Goal: Task Accomplishment & Management: Complete application form

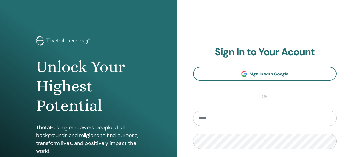
scroll to position [52, 0]
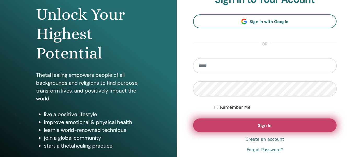
type input "**********"
click at [256, 124] on button "Sign In" at bounding box center [265, 125] width 144 height 14
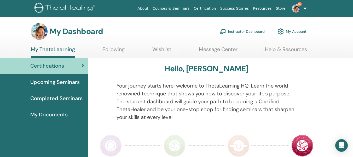
click at [240, 31] on link "Instructor Dashboard" at bounding box center [242, 32] width 45 height 12
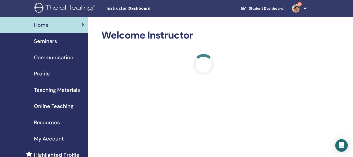
click at [48, 42] on span "Seminars" at bounding box center [45, 41] width 23 height 8
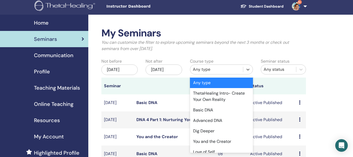
click at [201, 72] on div "Any type" at bounding box center [217, 69] width 48 height 6
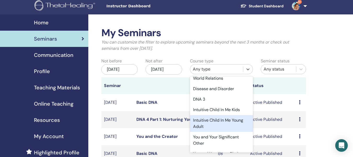
scroll to position [157, 0]
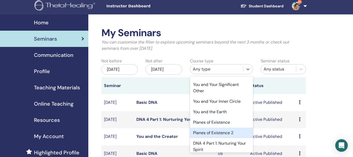
click at [223, 138] on div "Planes of Existence 2" at bounding box center [221, 132] width 63 height 10
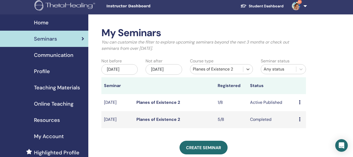
click at [299, 103] on icon at bounding box center [300, 102] width 2 height 4
click at [296, 115] on link "Edit" at bounding box center [294, 114] width 8 height 5
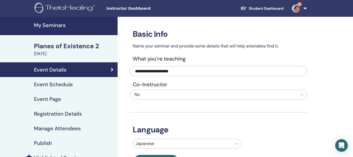
click at [59, 86] on h4 "Event Schedule" at bounding box center [53, 84] width 39 height 6
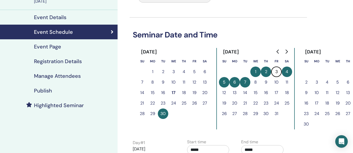
scroll to position [78, 0]
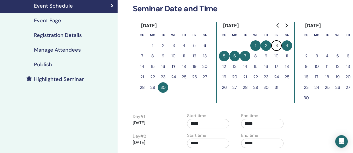
click at [246, 87] on button "28" at bounding box center [245, 87] width 10 height 10
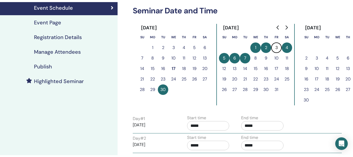
scroll to position [26, 0]
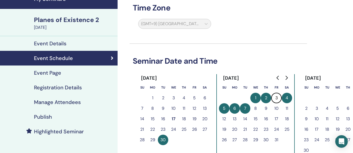
click at [67, 43] on div "Event Details" at bounding box center [58, 43] width 109 height 6
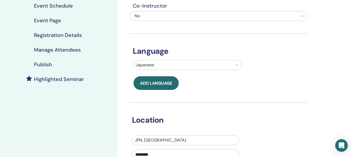
scroll to position [157, 0]
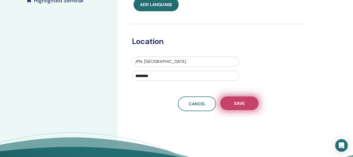
click at [236, 105] on span "Save" at bounding box center [239, 102] width 10 height 5
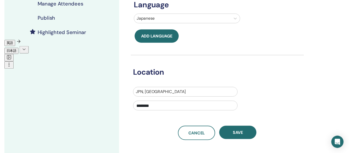
scroll to position [46, 0]
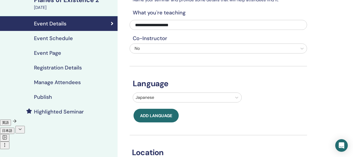
click at [69, 38] on h4 "Event Schedule" at bounding box center [53, 38] width 39 height 6
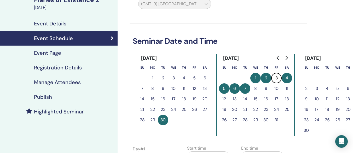
click at [245, 120] on button "28" at bounding box center [245, 119] width 10 height 10
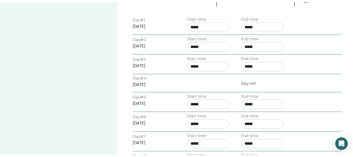
scroll to position [281, 0]
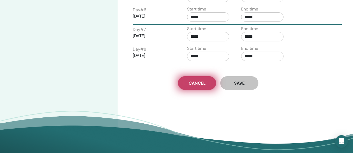
click at [197, 84] on span "Cancel" at bounding box center [197, 82] width 17 height 5
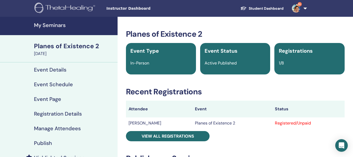
click at [61, 69] on h4 "Event Details" at bounding box center [50, 69] width 32 height 6
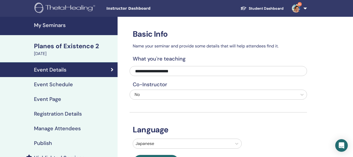
click at [74, 52] on div "September 30, 2025" at bounding box center [74, 53] width 81 height 6
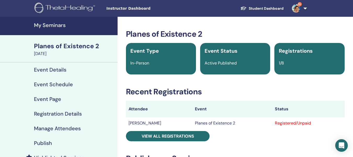
click at [79, 44] on div "Planes of Existence 2" at bounding box center [74, 46] width 81 height 9
click at [87, 48] on div "Planes of Existence 2" at bounding box center [74, 46] width 81 height 9
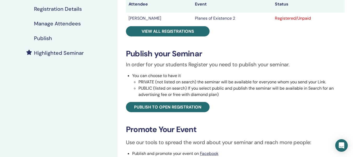
scroll to position [26, 0]
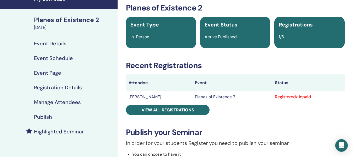
click at [80, 20] on div "Planes of Existence 2" at bounding box center [74, 19] width 81 height 9
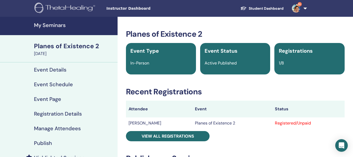
click at [60, 26] on h4 "My Seminars" at bounding box center [74, 25] width 81 height 6
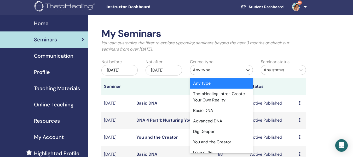
click at [249, 73] on div at bounding box center [247, 69] width 9 height 9
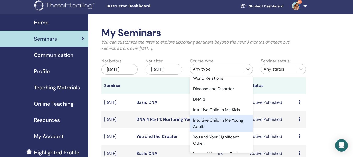
scroll to position [157, 0]
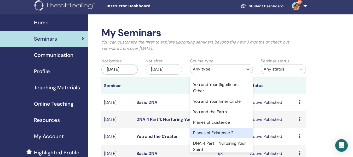
click at [223, 138] on div "Planes of Existence 2" at bounding box center [221, 132] width 63 height 10
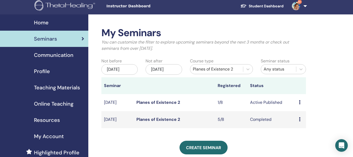
click at [300, 102] on icon at bounding box center [300, 102] width 2 height 4
click at [301, 131] on p "Cancel" at bounding box center [301, 130] width 20 height 6
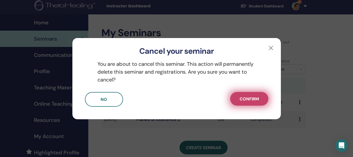
click at [244, 104] on button "Confirm" at bounding box center [249, 99] width 38 height 14
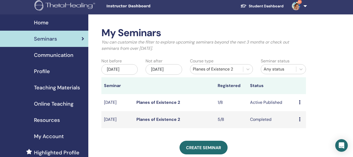
click at [300, 102] on icon at bounding box center [300, 102] width 2 height 4
click at [300, 129] on p "Cancel" at bounding box center [301, 130] width 20 height 6
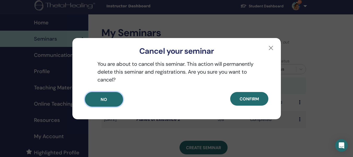
click at [109, 97] on button "No" at bounding box center [104, 99] width 38 height 15
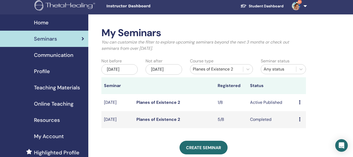
click at [300, 102] on icon at bounding box center [300, 102] width 2 height 4
click at [300, 129] on p "Cancel" at bounding box center [301, 130] width 20 height 6
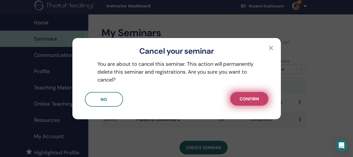
click at [249, 99] on span "Confirm" at bounding box center [249, 98] width 19 height 5
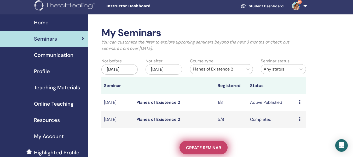
click at [216, 148] on span "Create seminar" at bounding box center [203, 147] width 35 height 5
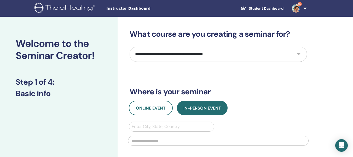
click at [297, 54] on select "**********" at bounding box center [218, 54] width 177 height 15
select select "****"
click at [130, 47] on select "**********" at bounding box center [218, 54] width 177 height 15
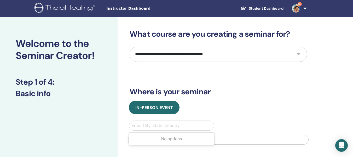
click at [167, 124] on div at bounding box center [172, 125] width 80 height 7
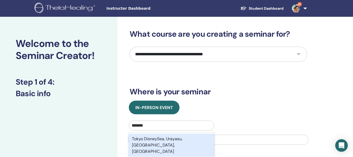
type input "********"
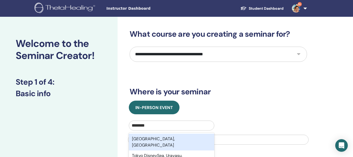
click at [194, 138] on div "[GEOGRAPHIC_DATA], [GEOGRAPHIC_DATA]" at bounding box center [171, 141] width 85 height 17
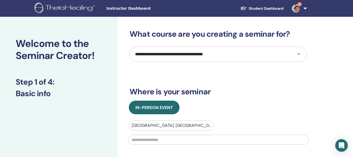
scroll to position [52, 0]
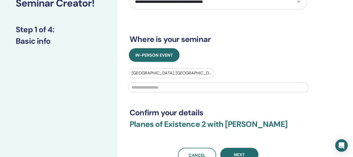
click at [211, 88] on input "text" at bounding box center [218, 87] width 181 height 10
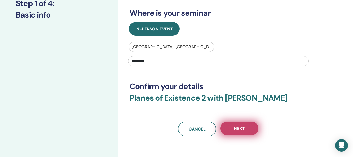
type input "********"
click at [230, 129] on button "Next" at bounding box center [239, 128] width 38 height 14
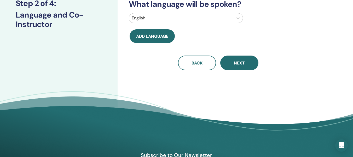
scroll to position [0, 0]
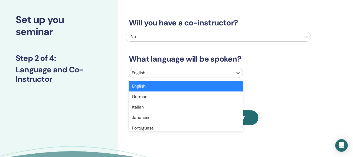
click at [234, 78] on div "option English selected, 1 of 47. 47 results available. Use Up and Down to choo…" at bounding box center [186, 73] width 114 height 10
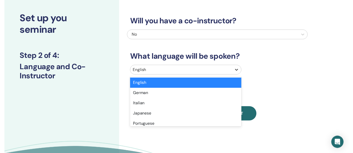
scroll to position [27, 0]
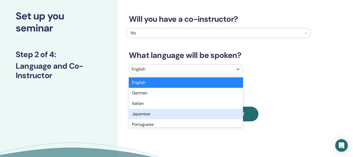
click at [212, 116] on div "Japanese" at bounding box center [186, 113] width 114 height 10
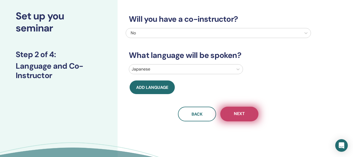
click at [236, 114] on span "Next" at bounding box center [239, 114] width 11 height 7
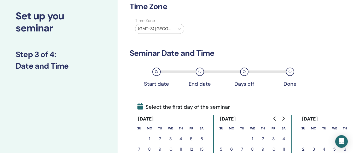
scroll to position [80, 0]
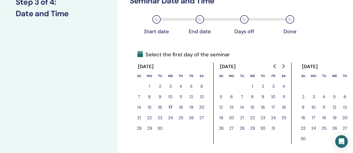
click at [242, 128] on button "28" at bounding box center [242, 128] width 10 height 10
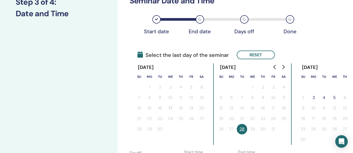
click at [335, 97] on button "5" at bounding box center [334, 97] width 10 height 10
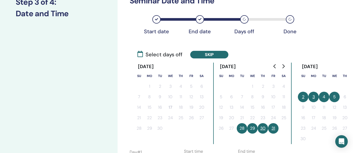
click at [302, 96] on button "2" at bounding box center [303, 96] width 10 height 10
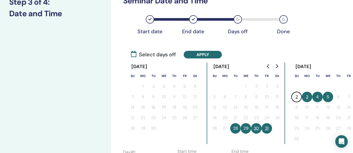
scroll to position [80, 18]
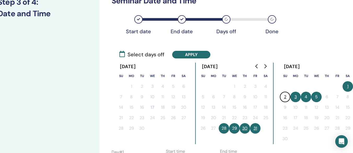
click at [347, 85] on button "1" at bounding box center [348, 86] width 10 height 10
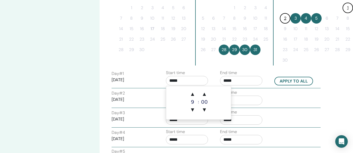
click at [187, 78] on input "*****" at bounding box center [187, 80] width 42 height 9
click at [192, 93] on span "▲" at bounding box center [192, 94] width 10 height 10
type input "*****"
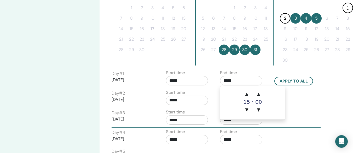
click at [240, 82] on input "*****" at bounding box center [241, 80] width 42 height 9
click at [247, 94] on span "▲" at bounding box center [247, 94] width 10 height 10
type input "*****"
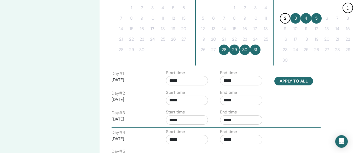
click at [285, 82] on button "Apply to all" at bounding box center [293, 81] width 39 height 9
type input "*****"
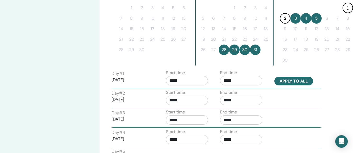
type input "*****"
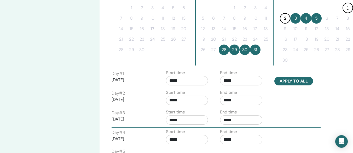
type input "*****"
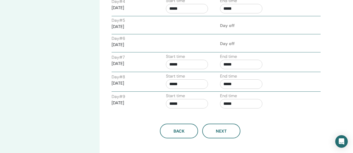
scroll to position [315, 18]
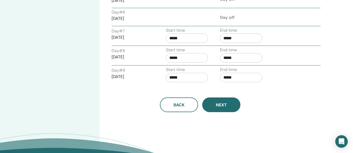
click at [226, 105] on span "Next" at bounding box center [221, 104] width 11 height 5
click at [223, 111] on button "Next" at bounding box center [221, 104] width 38 height 15
click at [218, 106] on span "Next" at bounding box center [221, 104] width 11 height 5
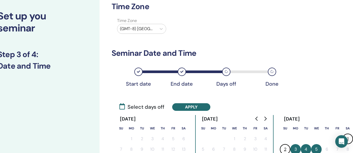
scroll to position [0, 18]
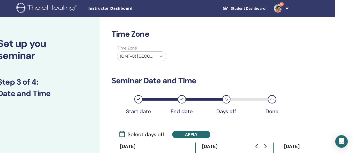
click at [160, 55] on icon at bounding box center [161, 56] width 5 height 5
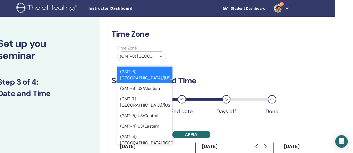
click at [133, 55] on div at bounding box center [137, 56] width 34 height 7
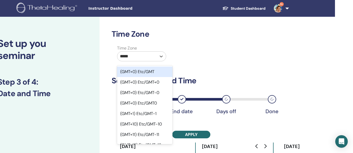
type input "******"
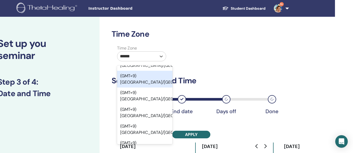
scroll to position [56, 0]
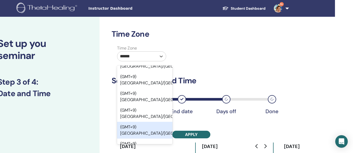
click at [156, 122] on div "(GMT+9) Asia/Tokyo" at bounding box center [144, 130] width 55 height 17
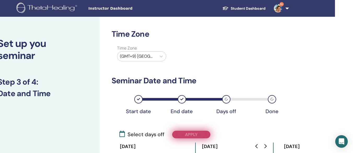
click at [194, 134] on button "Apply" at bounding box center [191, 134] width 38 height 8
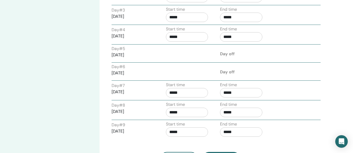
scroll to position [314, 18]
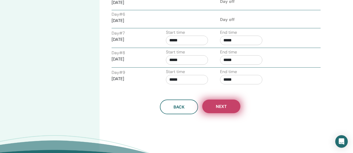
click at [221, 109] on button "Next" at bounding box center [221, 106] width 38 height 14
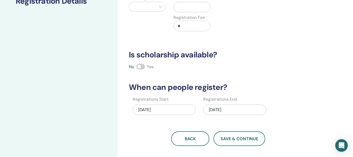
scroll to position [0, 0]
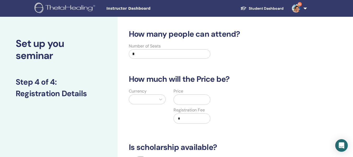
drag, startPoint x: 135, startPoint y: 55, endPoint x: 128, endPoint y: 56, distance: 7.9
click at [128, 56] on div "Number of Seats *" at bounding box center [169, 52] width 89 height 19
type input "*"
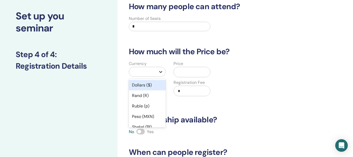
click at [160, 77] on div "option Dollars ($) focused, 1 of 45. 45 results available. Use Up and Down to c…" at bounding box center [147, 72] width 37 height 10
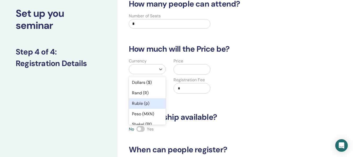
type input "*"
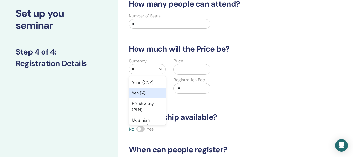
click at [145, 93] on div "Yen (¥)" at bounding box center [147, 93] width 37 height 10
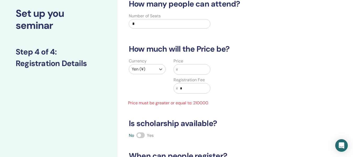
click at [185, 70] on input "text" at bounding box center [194, 69] width 32 height 10
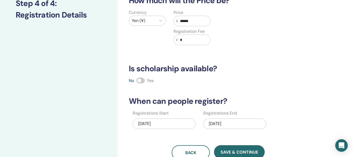
scroll to position [105, 0]
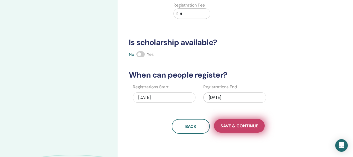
type input "******"
click at [238, 125] on span "Save & Continue" at bounding box center [240, 125] width 38 height 5
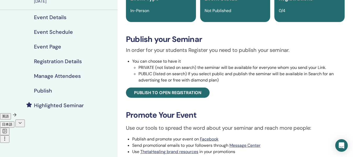
scroll to position [78, 0]
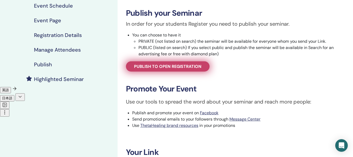
click at [161, 71] on link "Publish to open registration" at bounding box center [168, 66] width 84 height 10
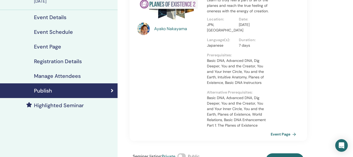
scroll to position [78, 0]
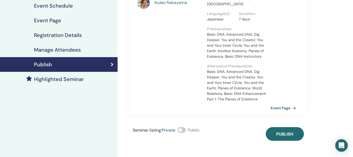
click at [183, 129] on span at bounding box center [181, 130] width 8 height 6
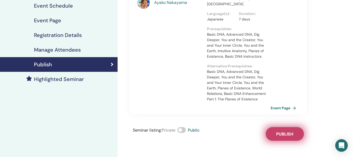
click at [280, 133] on span "Publish" at bounding box center [284, 133] width 17 height 5
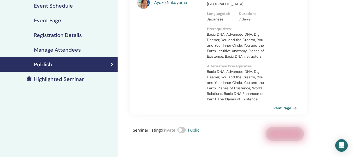
click at [280, 107] on link "Event Page" at bounding box center [285, 108] width 27 height 8
